Goal: Navigation & Orientation: Find specific page/section

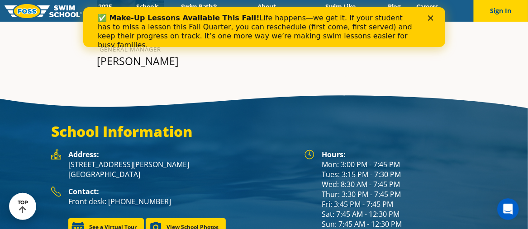
scroll to position [1098, 0]
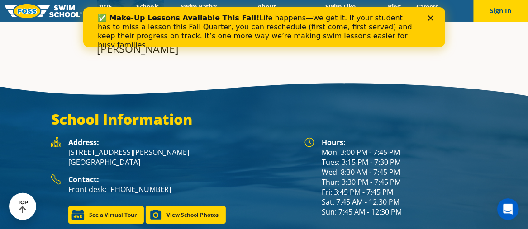
drag, startPoint x: 94, startPoint y: 159, endPoint x: 158, endPoint y: 166, distance: 65.1
click at [158, 166] on div "Address: [STREET_ADDRESS][PERSON_NAME]" at bounding box center [173, 156] width 244 height 37
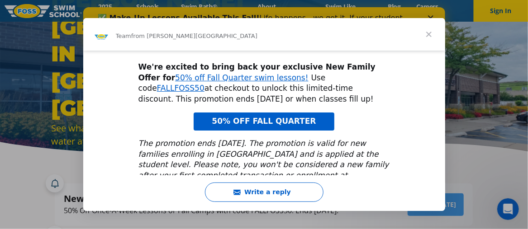
scroll to position [79, 0]
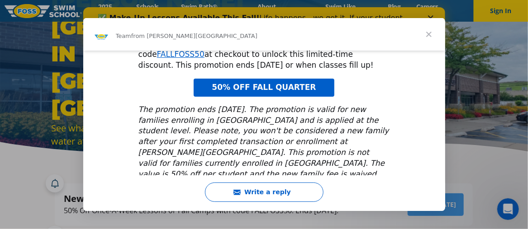
drag, startPoint x: 427, startPoint y: 127, endPoint x: 434, endPoint y: 127, distance: 6.8
click at [432, 127] on div "🏊 NEW FAMILIES: Try FOSS 50% Off! We're excited to bring back your exclusive Ne…" at bounding box center [264, 89] width 362 height 234
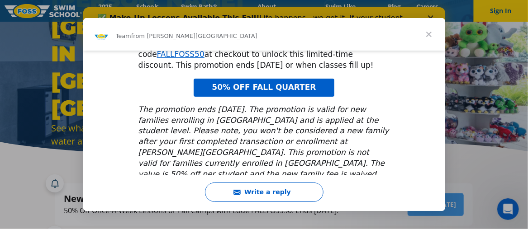
click at [470, 132] on div "Intercom messenger" at bounding box center [264, 114] width 528 height 229
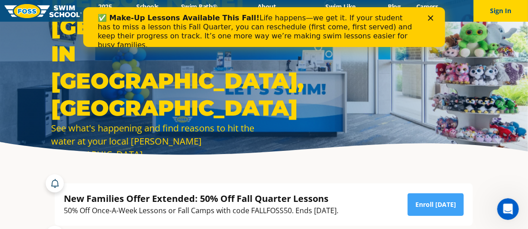
click at [432, 16] on polygon "Close" at bounding box center [429, 17] width 5 height 5
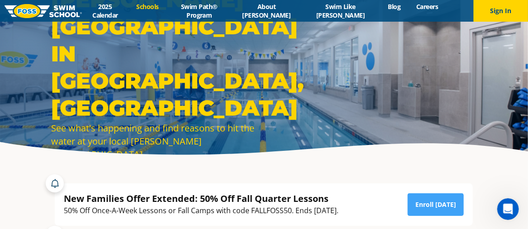
click at [159, 11] on link "Schools" at bounding box center [147, 6] width 38 height 9
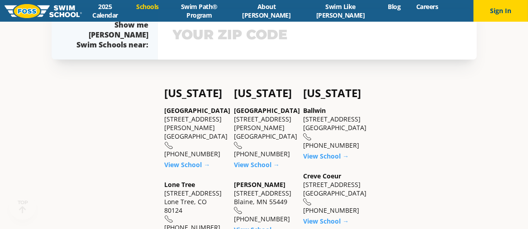
scroll to position [181, 0]
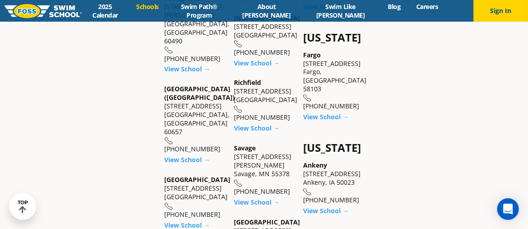
scroll to position [633, 0]
